Goal: Task Accomplishment & Management: Manage account settings

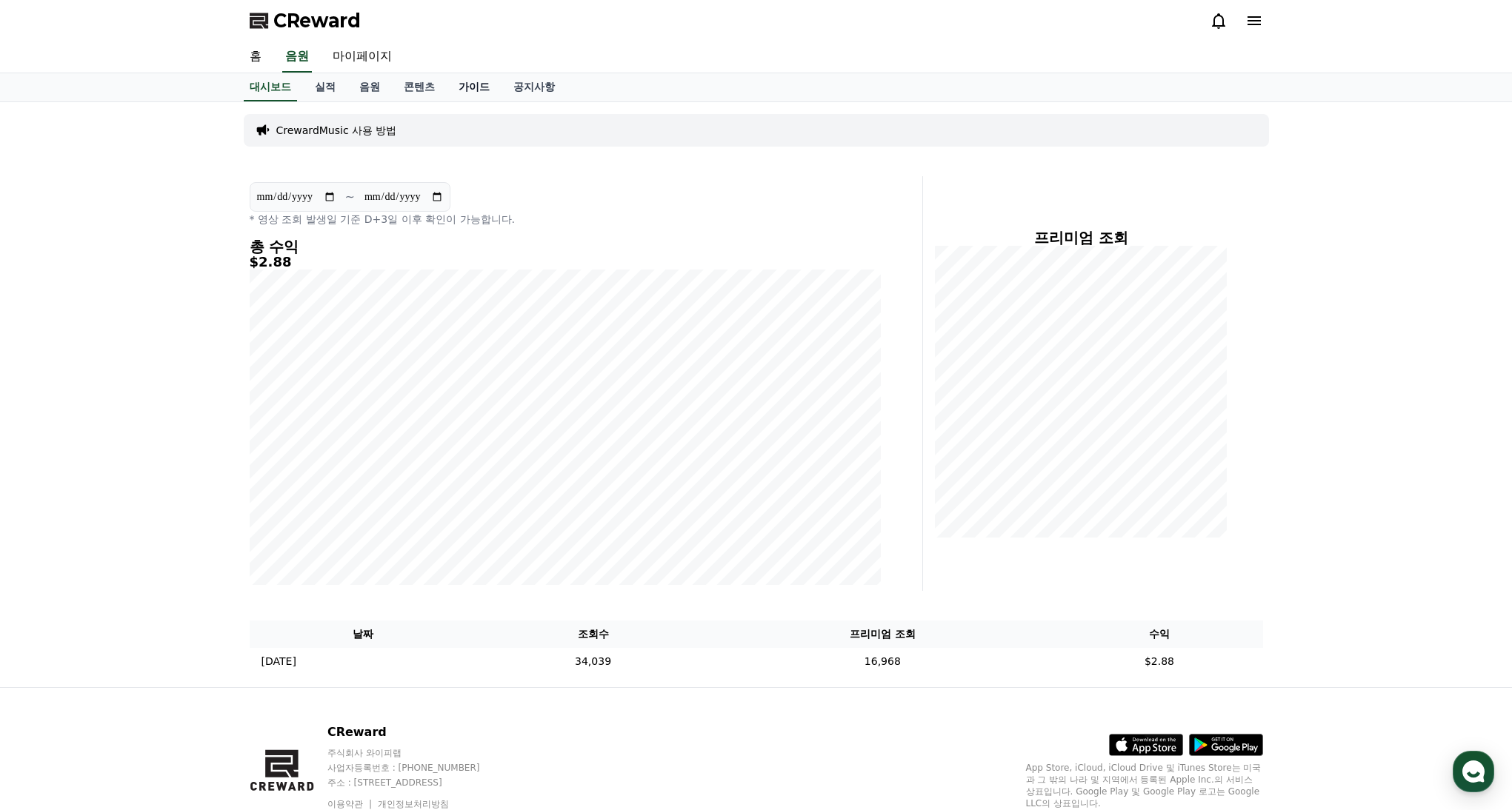
click at [469, 91] on link "가이드" at bounding box center [474, 88] width 55 height 28
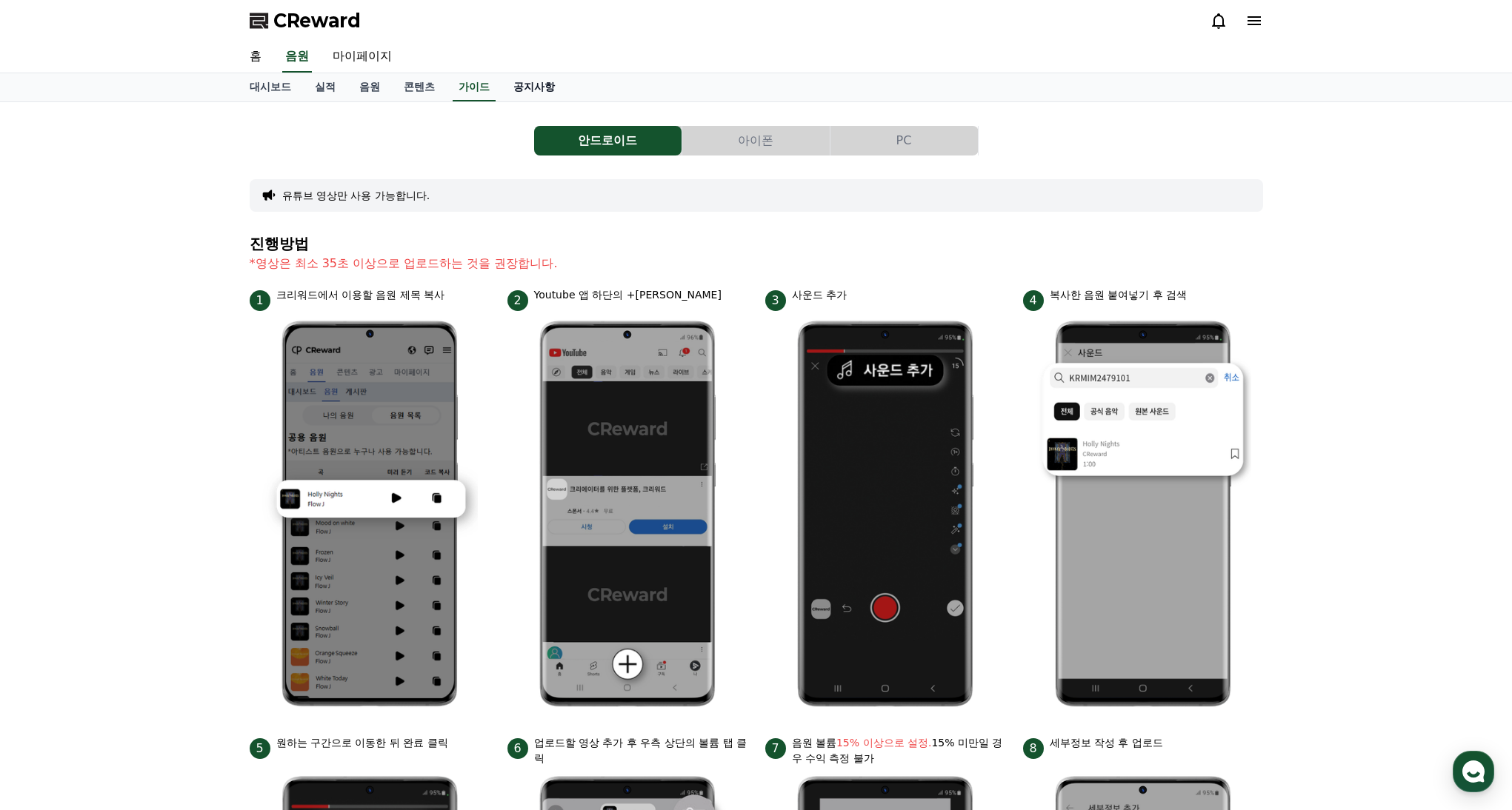
click at [501, 92] on link "공지사항" at bounding box center [533, 88] width 65 height 28
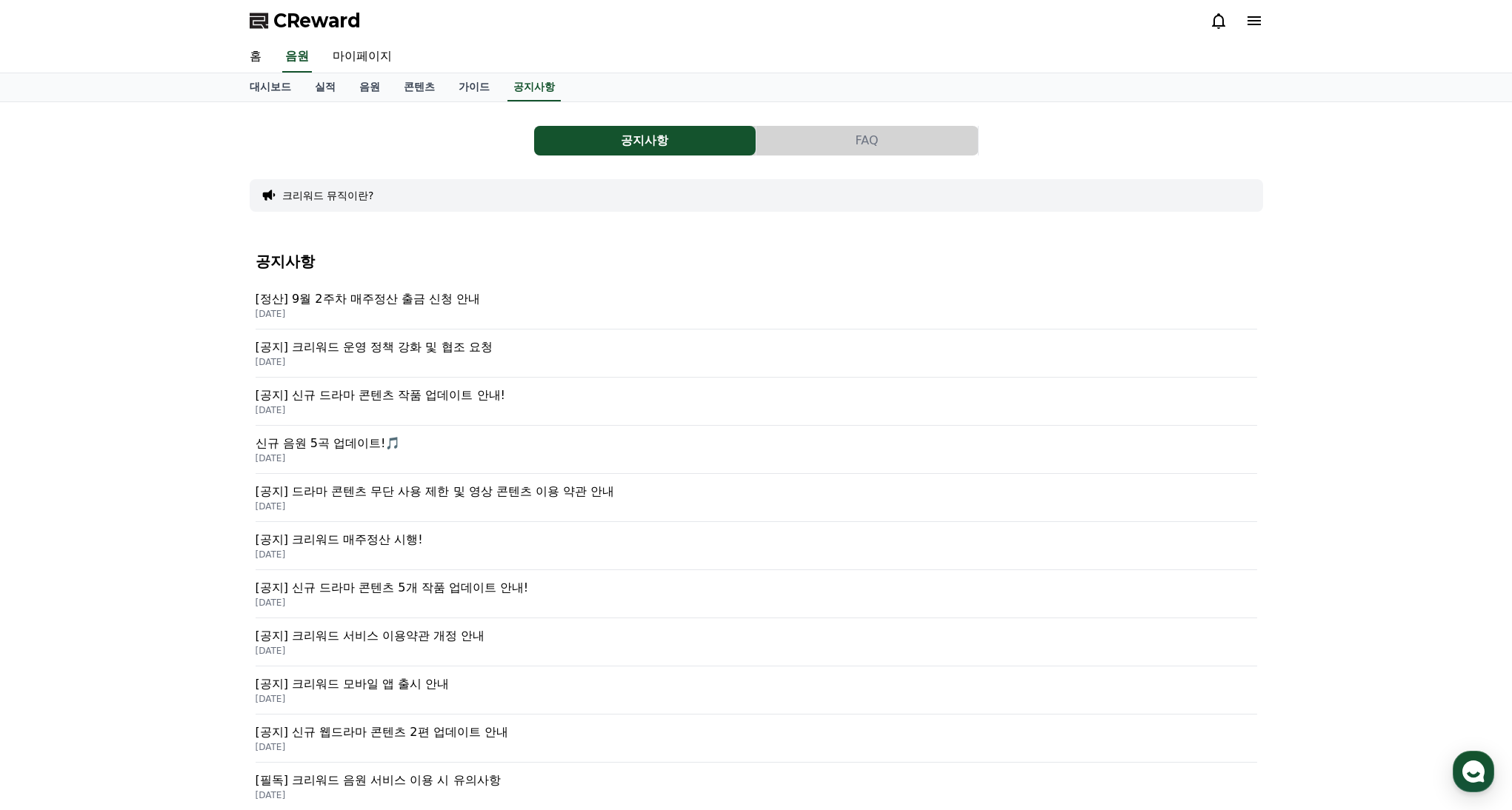
click at [407, 302] on p "[정산] 9월 2주차 매주정산 출금 신청 안내" at bounding box center [756, 299] width 1001 height 18
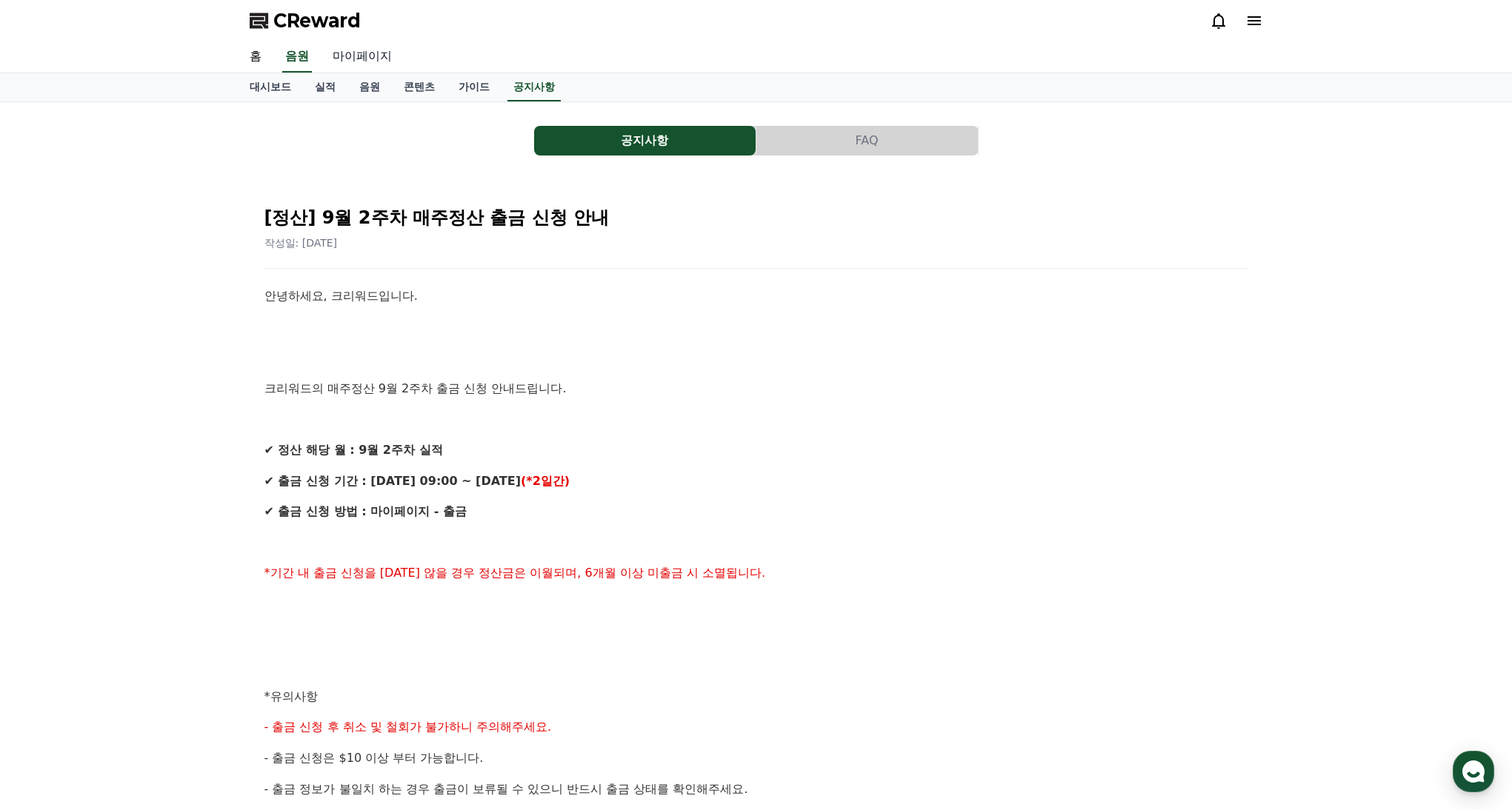
click at [348, 51] on link "마이페이지" at bounding box center [362, 57] width 83 height 31
select select "**********"
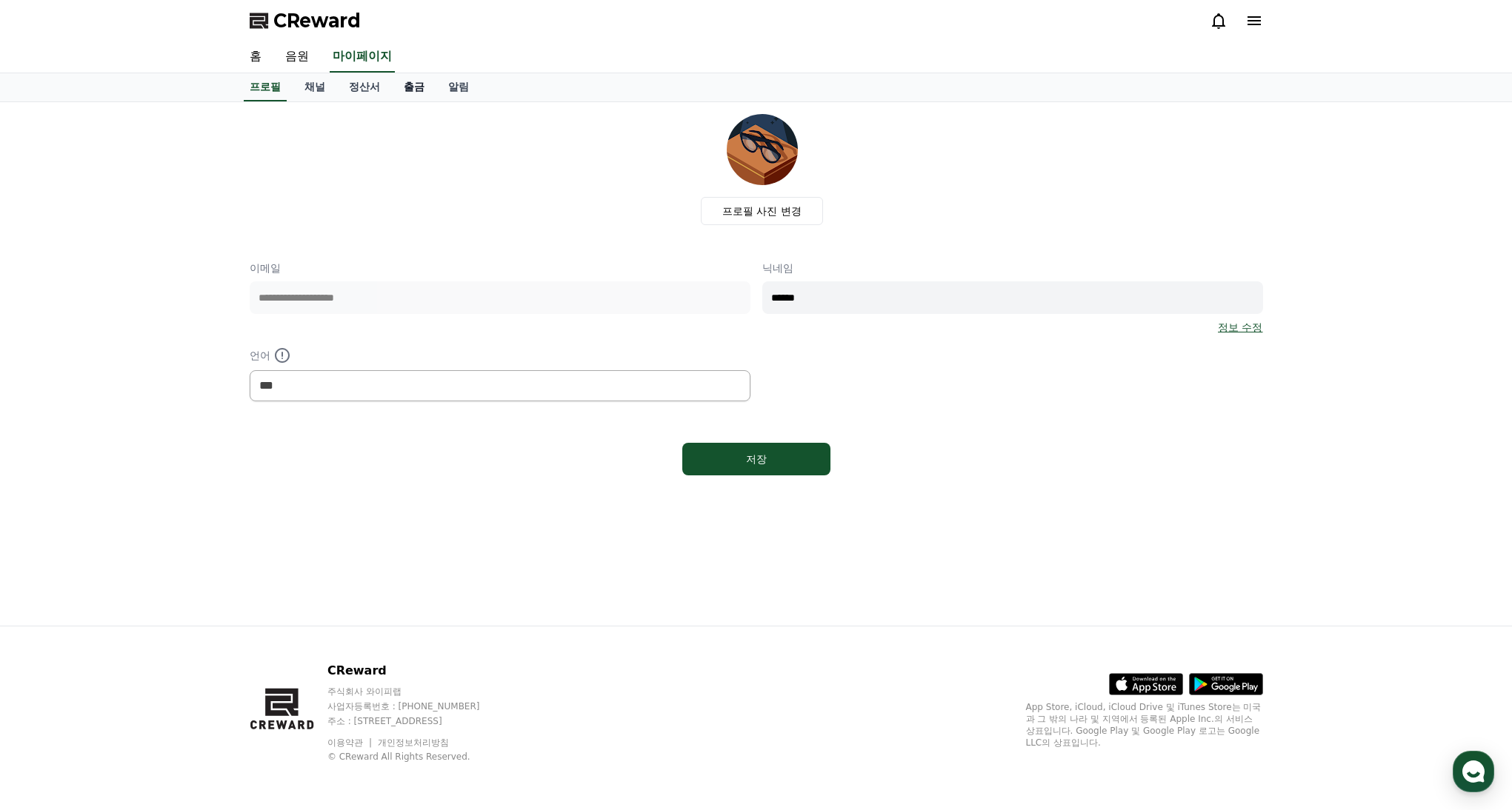
click at [406, 82] on link "출금" at bounding box center [414, 88] width 44 height 28
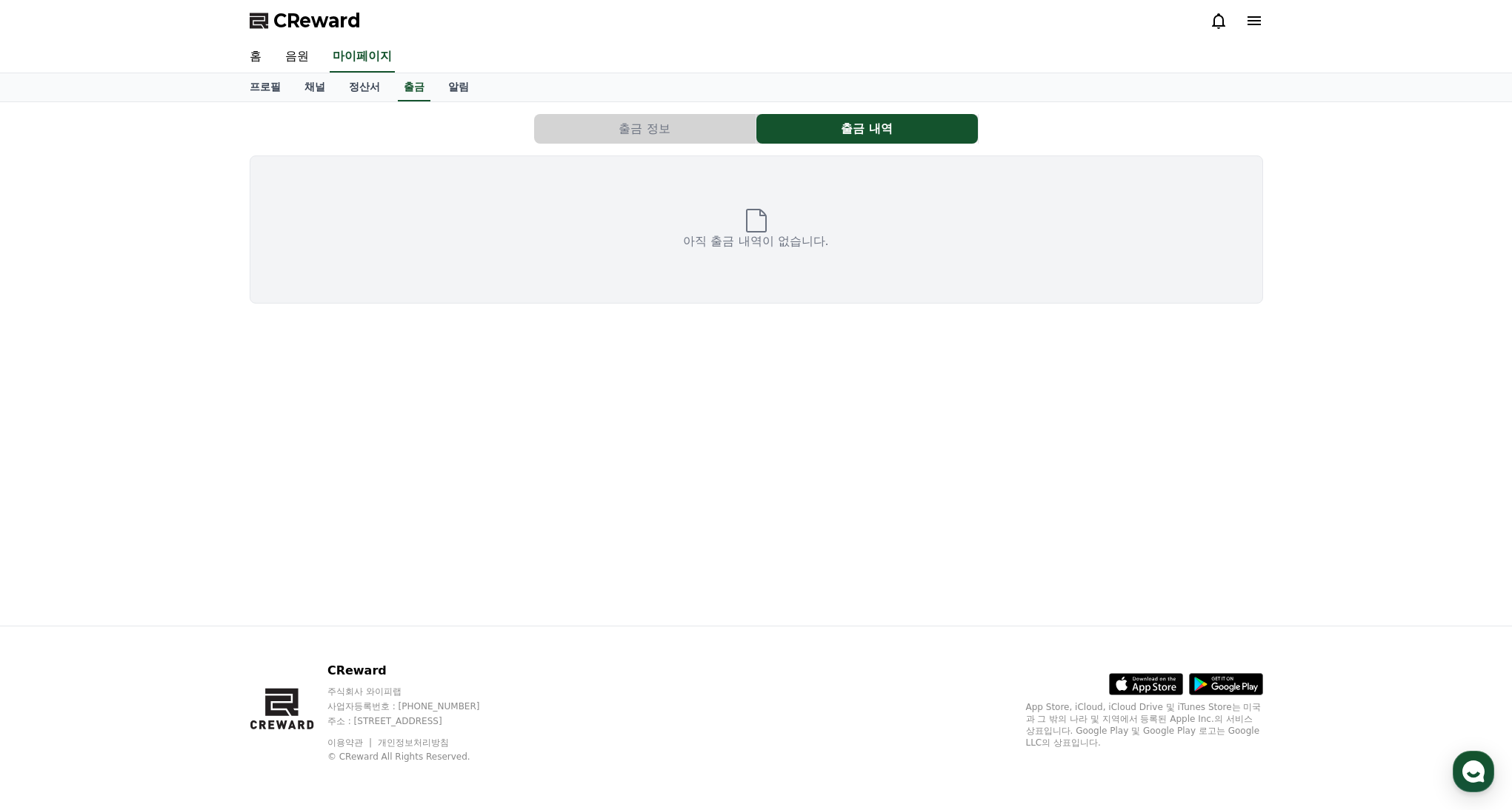
click at [771, 249] on p "아직 출금 내역이 없습니다." at bounding box center [755, 241] width 145 height 18
click at [684, 127] on button "출금 정보" at bounding box center [645, 129] width 222 height 30
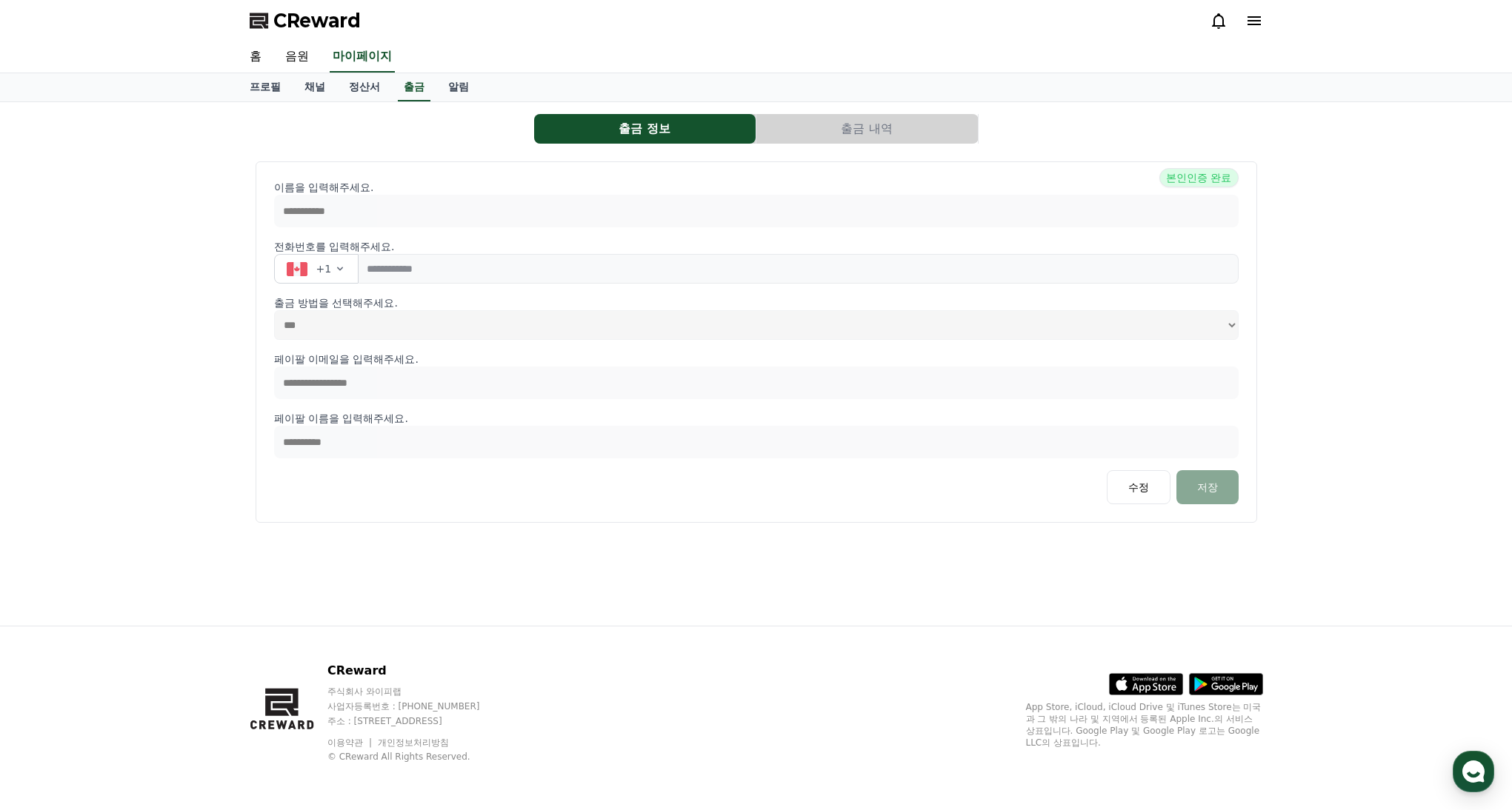
click at [841, 128] on button "출금 내역" at bounding box center [867, 129] width 222 height 30
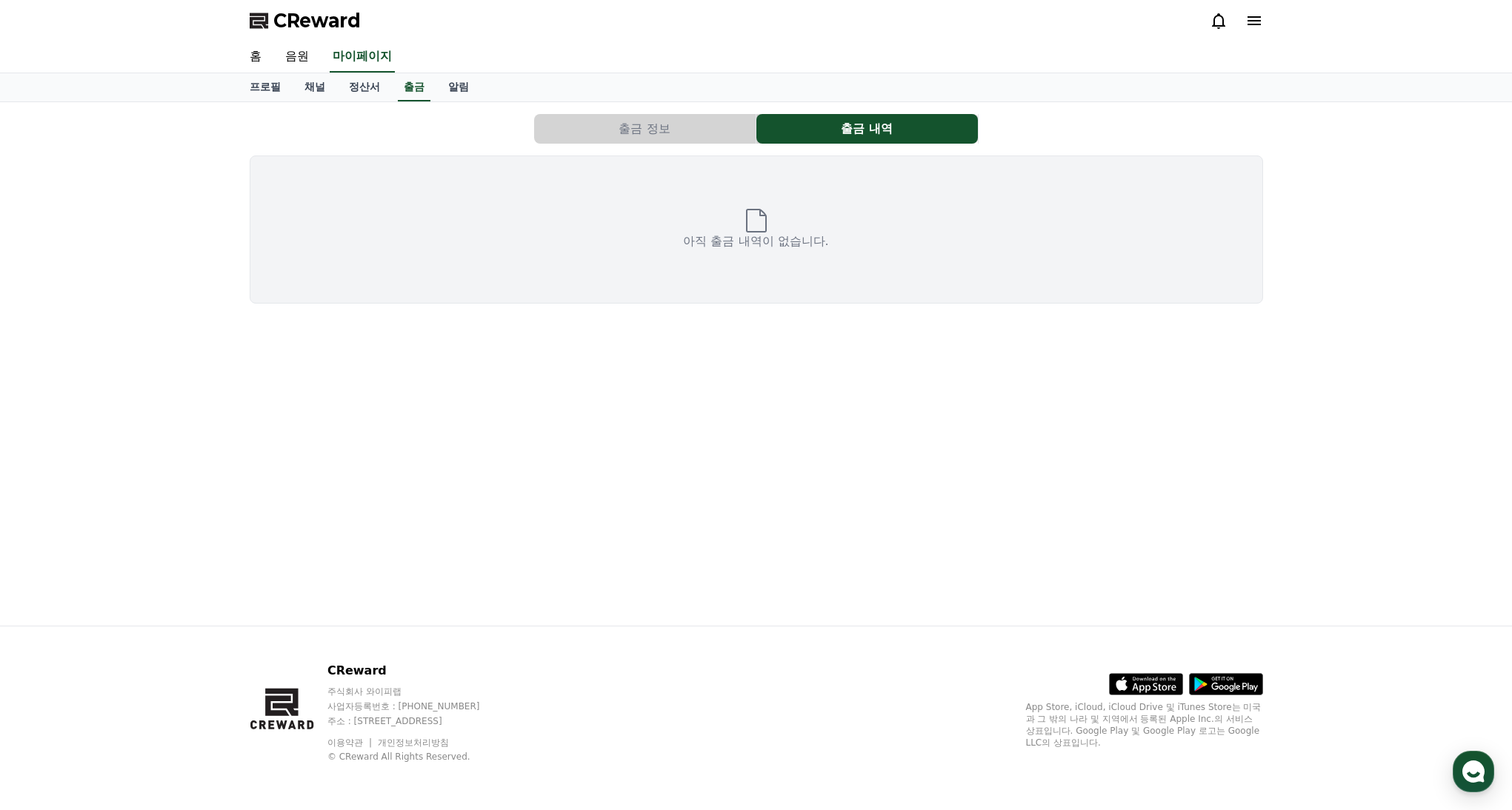
click at [1426, 338] on div "출금 정보 출금 내역 아직 출금 내역이 없습니다." at bounding box center [756, 363] width 1512 height 524
drag, startPoint x: 352, startPoint y: 85, endPoint x: 437, endPoint y: 85, distance: 85.0
click at [352, 85] on link "정산서" at bounding box center [364, 88] width 55 height 28
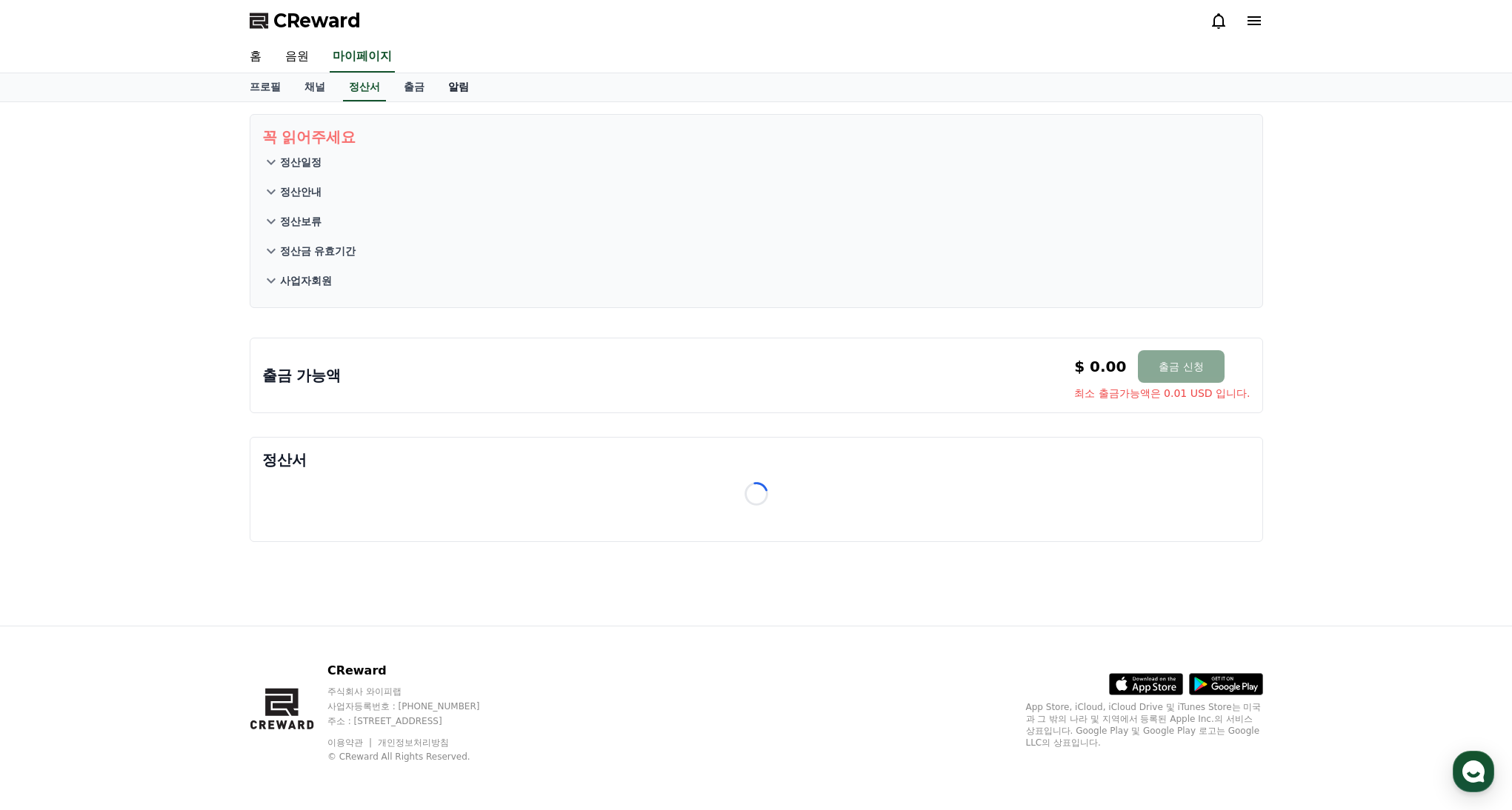
click at [441, 87] on link "알림" at bounding box center [458, 88] width 44 height 28
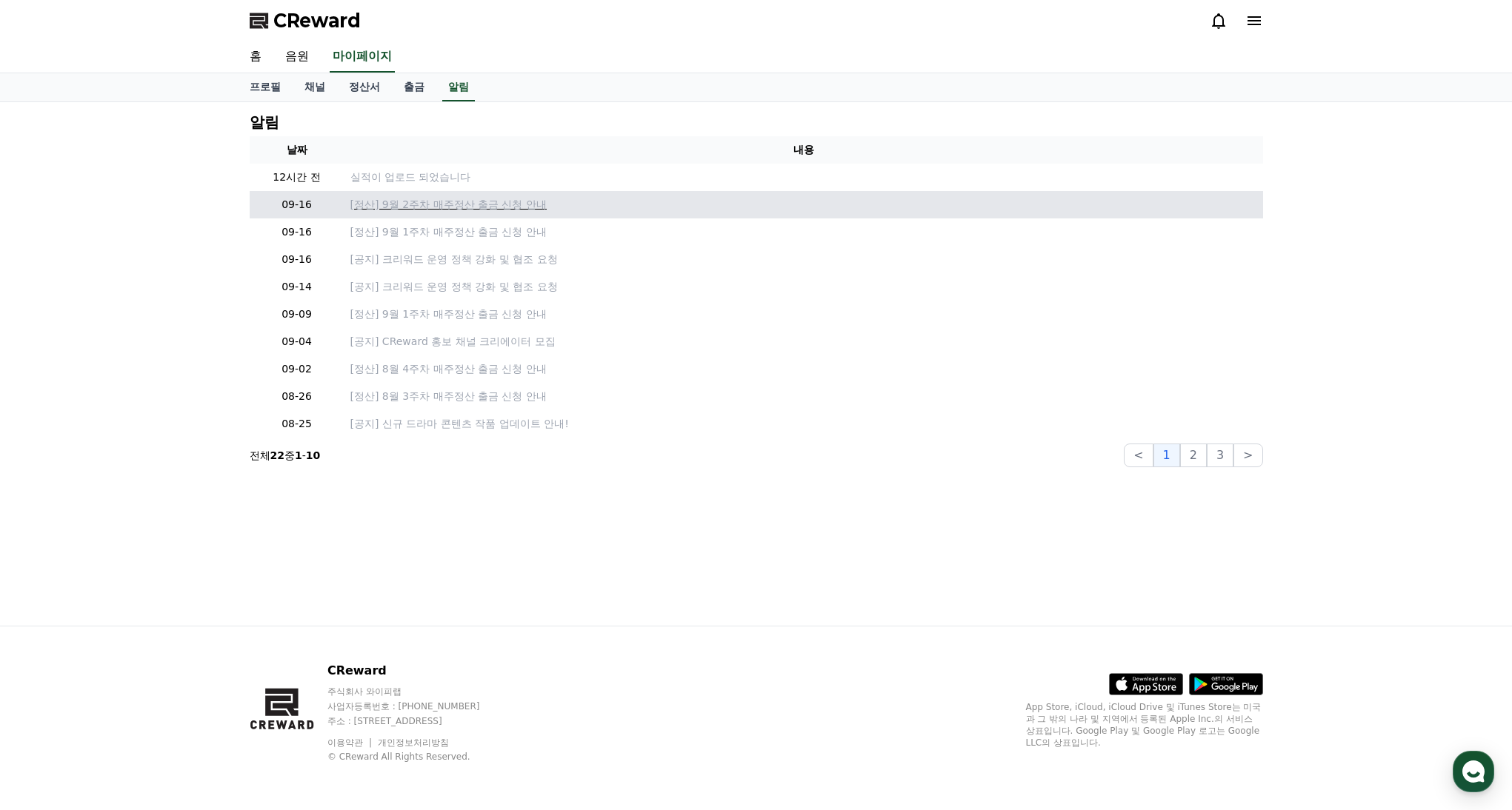
click at [444, 205] on p "[정산] 9월 2주차 매주정산 출금 신청 안내" at bounding box center [804, 205] width 907 height 16
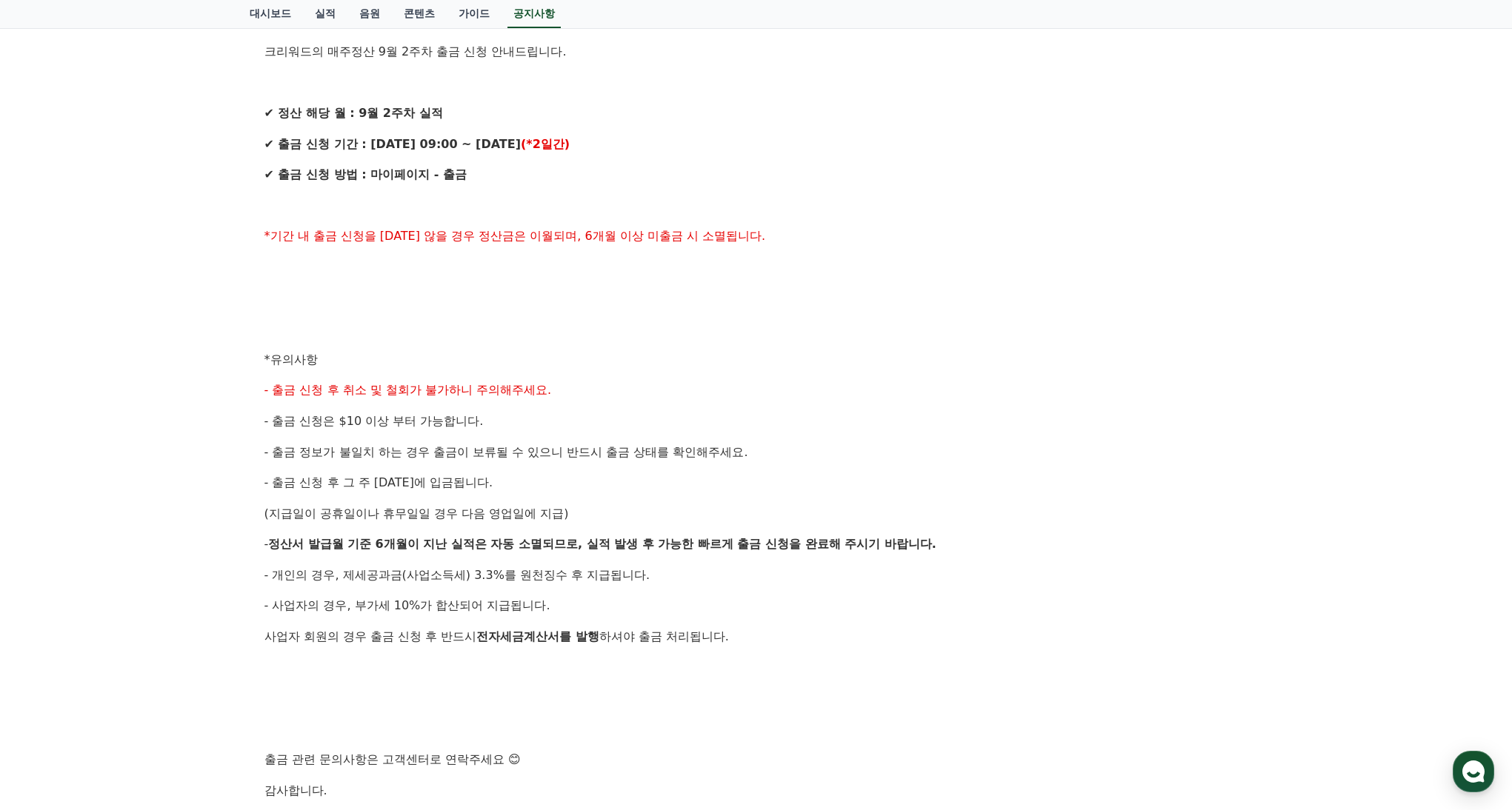
scroll to position [336, 0]
click at [459, 453] on span "- 출금 정보가 불일치 하는 경우 출금이 보류될 수 있으니 반드시 출금 상태를 확인해주세요." at bounding box center [506, 453] width 483 height 14
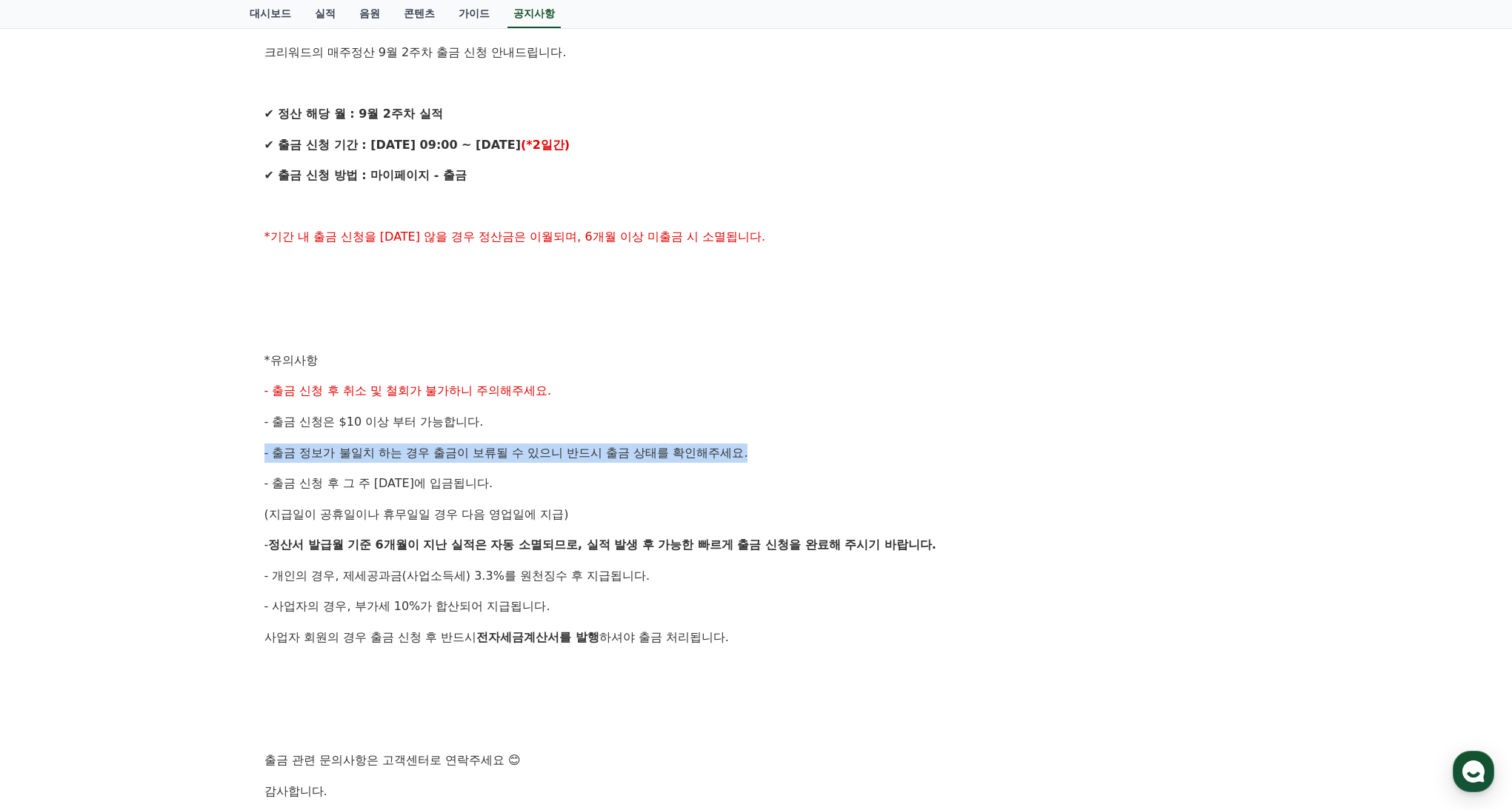
click at [459, 453] on span "- 출금 정보가 불일치 하는 경우 출금이 보류될 수 있으니 반드시 출금 상태를 확인해주세요." at bounding box center [506, 453] width 483 height 14
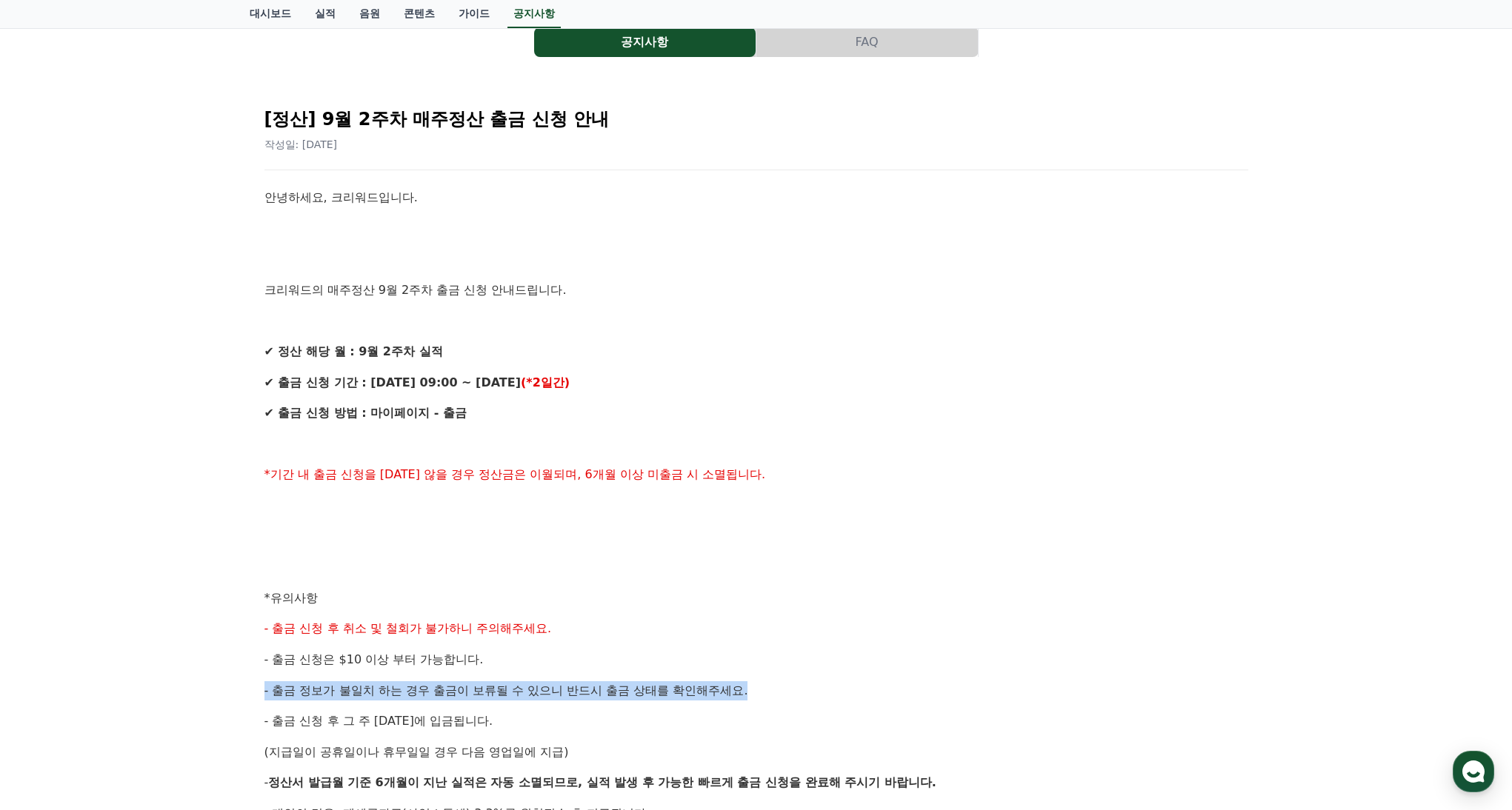
scroll to position [0, 0]
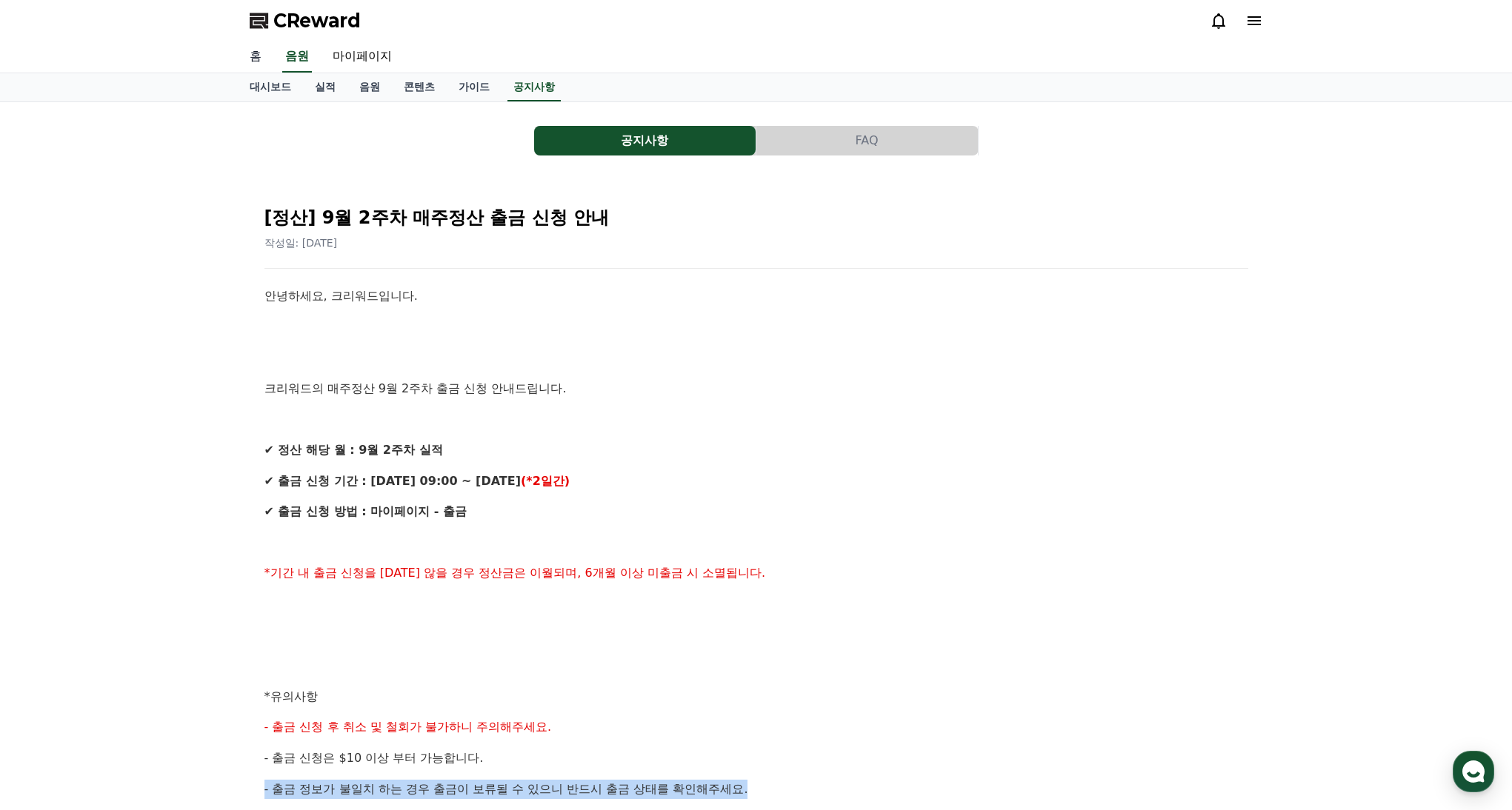
click at [259, 56] on link "홈" at bounding box center [255, 57] width 35 height 31
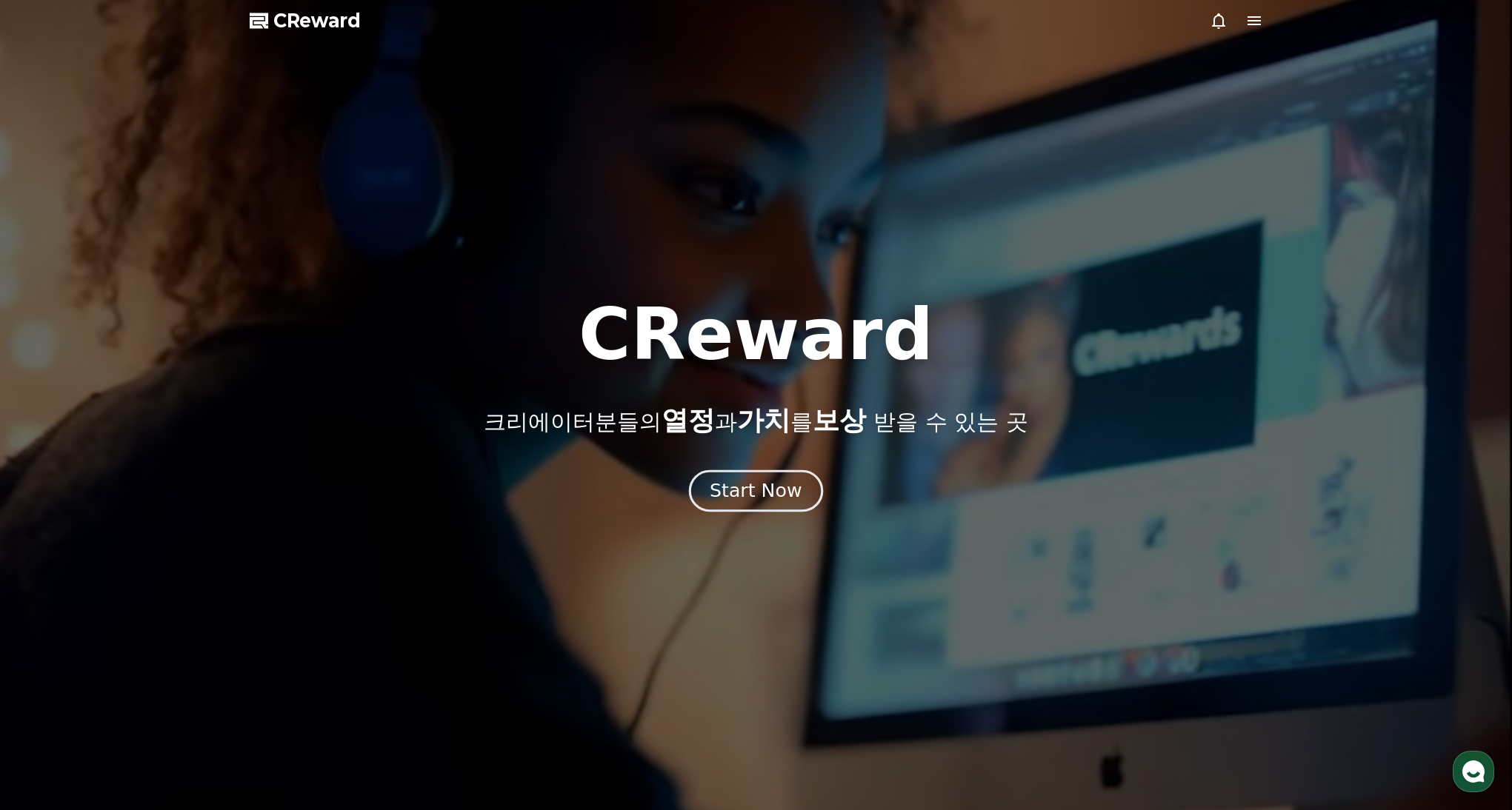
click at [736, 500] on div "Start Now" at bounding box center [755, 492] width 92 height 25
